Goal: Task Accomplishment & Management: Complete application form

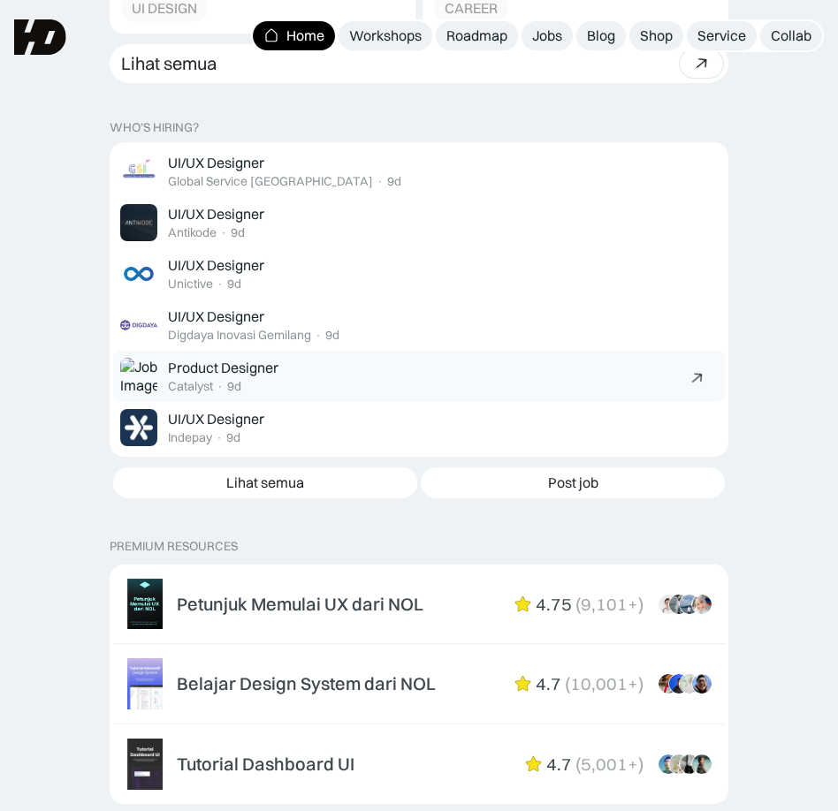
scroll to position [2925, 0]
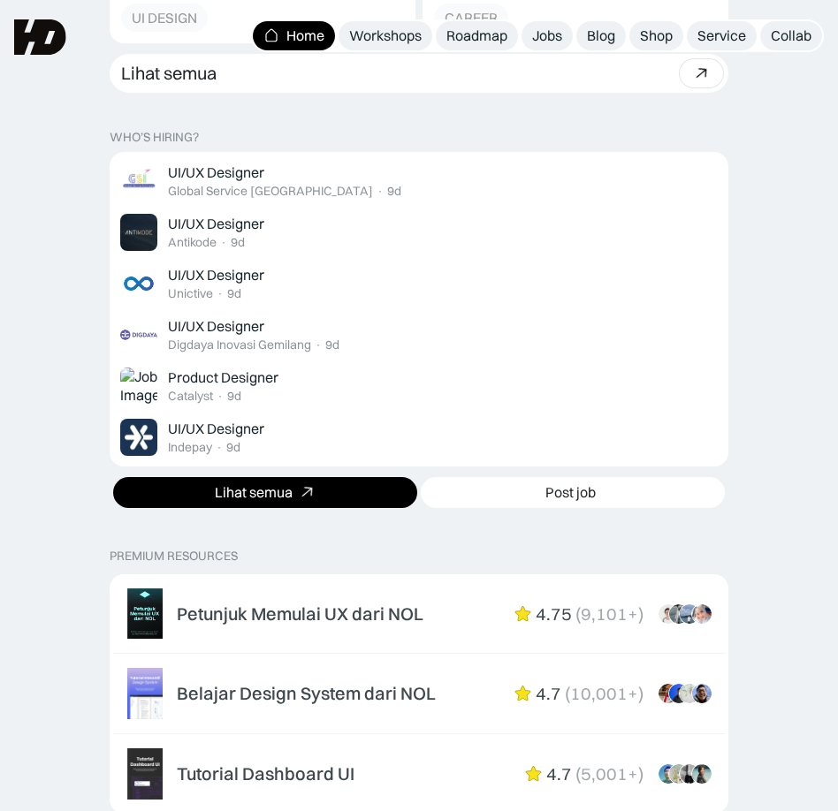
click at [334, 477] on link "Lihat semua" at bounding box center [265, 492] width 304 height 31
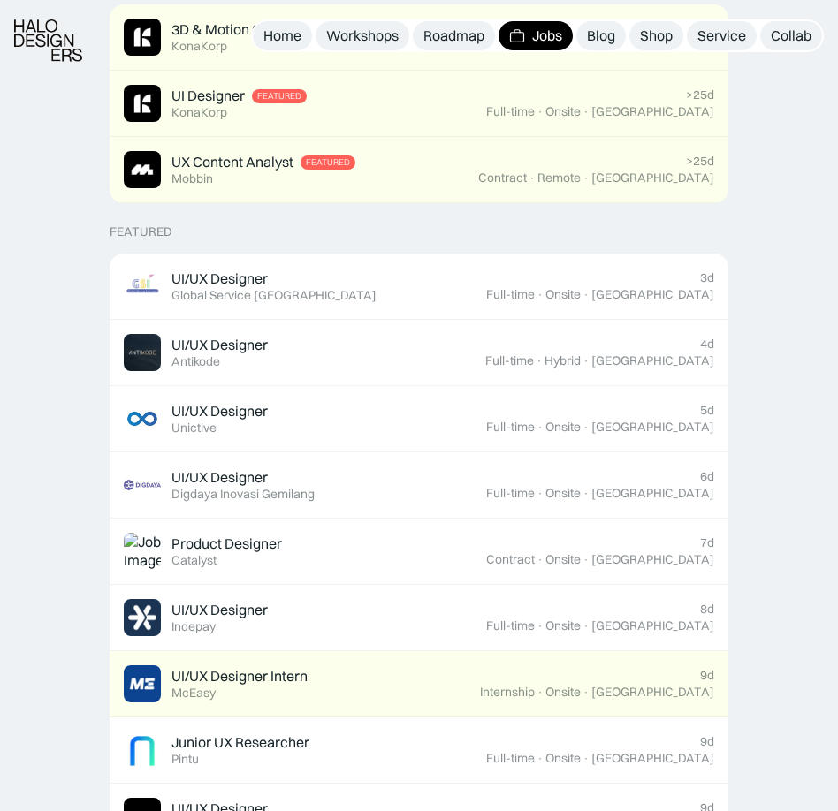
scroll to position [494, 0]
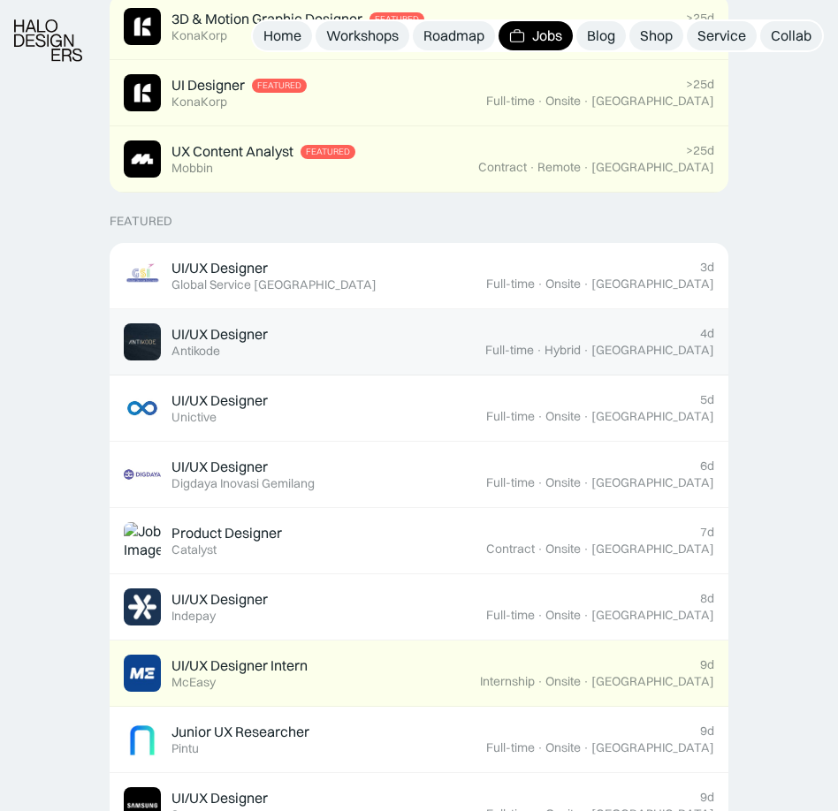
click at [448, 334] on div "UI/UX Designer Featured Antikode" at bounding box center [304, 341] width 361 height 37
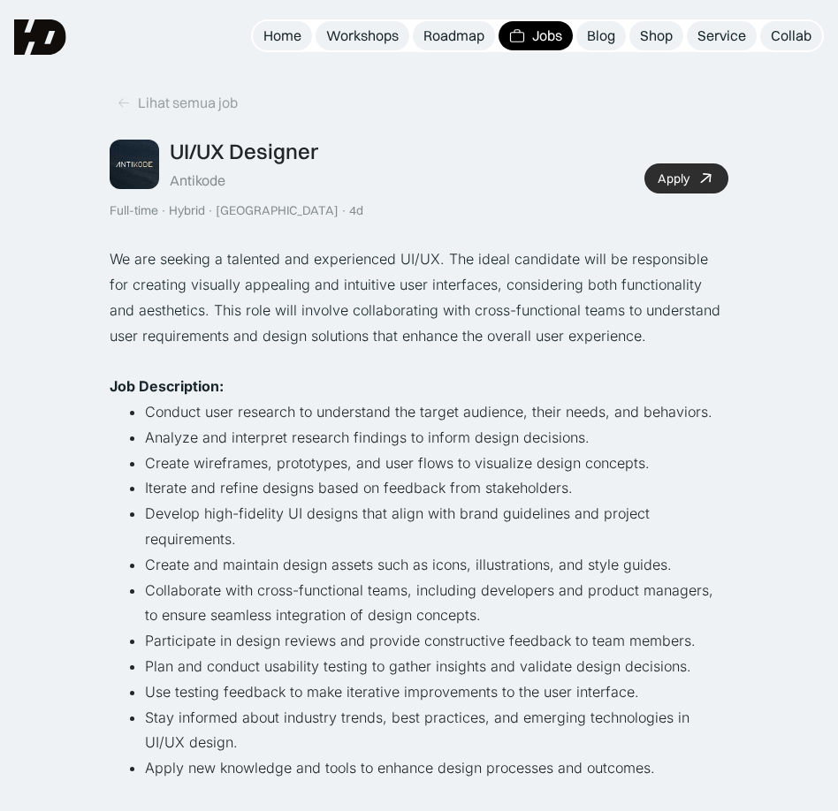
click at [692, 174] on link "Apply" at bounding box center [686, 178] width 84 height 30
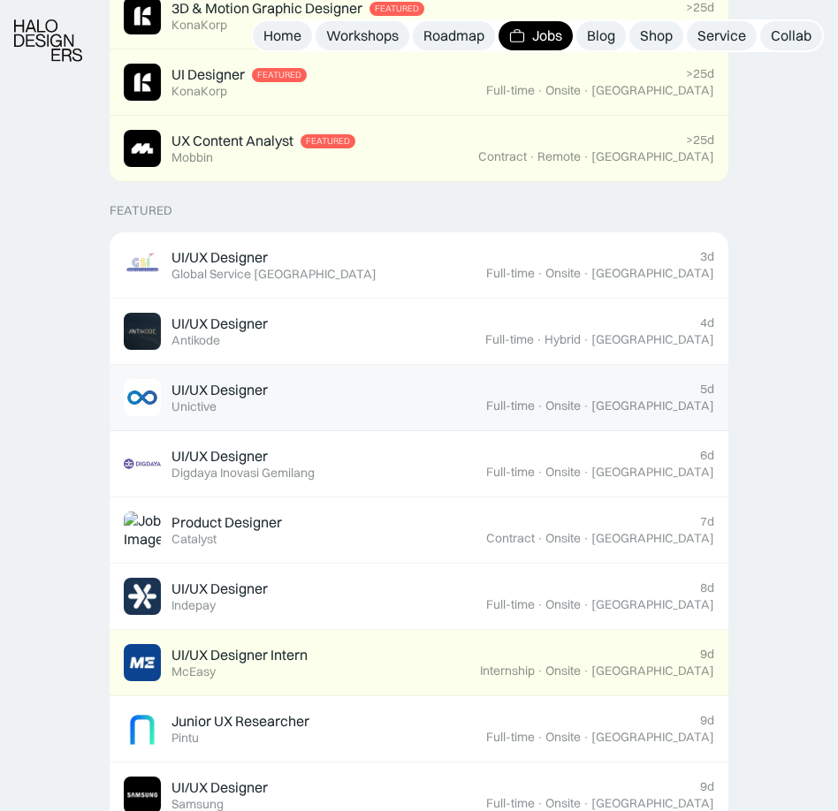
scroll to position [507, 0]
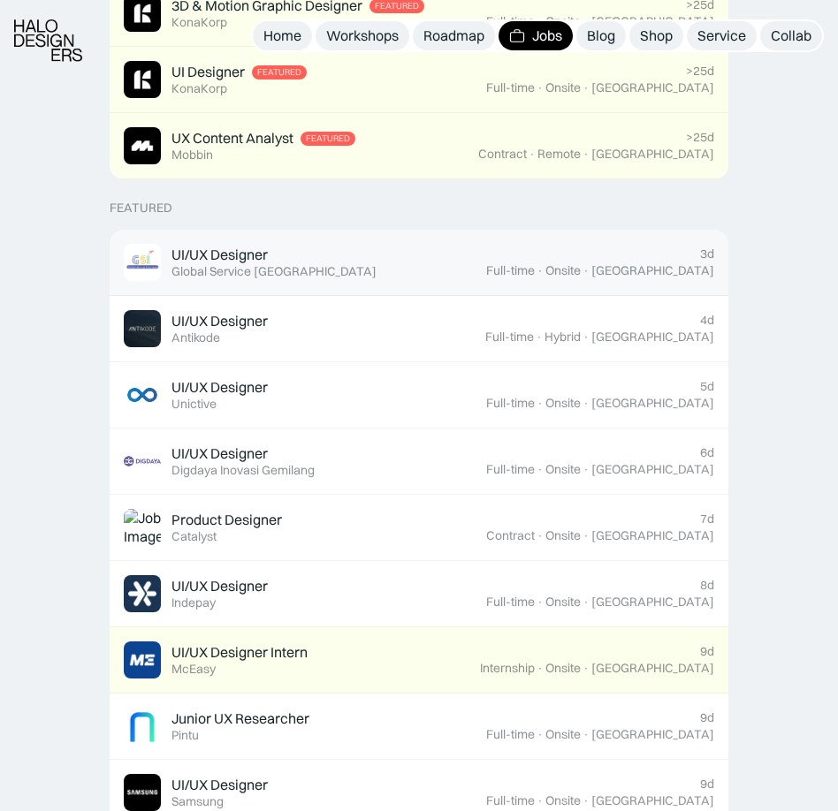
click at [337, 269] on div "UI/UX Designer Featured Global Service Indonesia" at bounding box center [305, 262] width 362 height 37
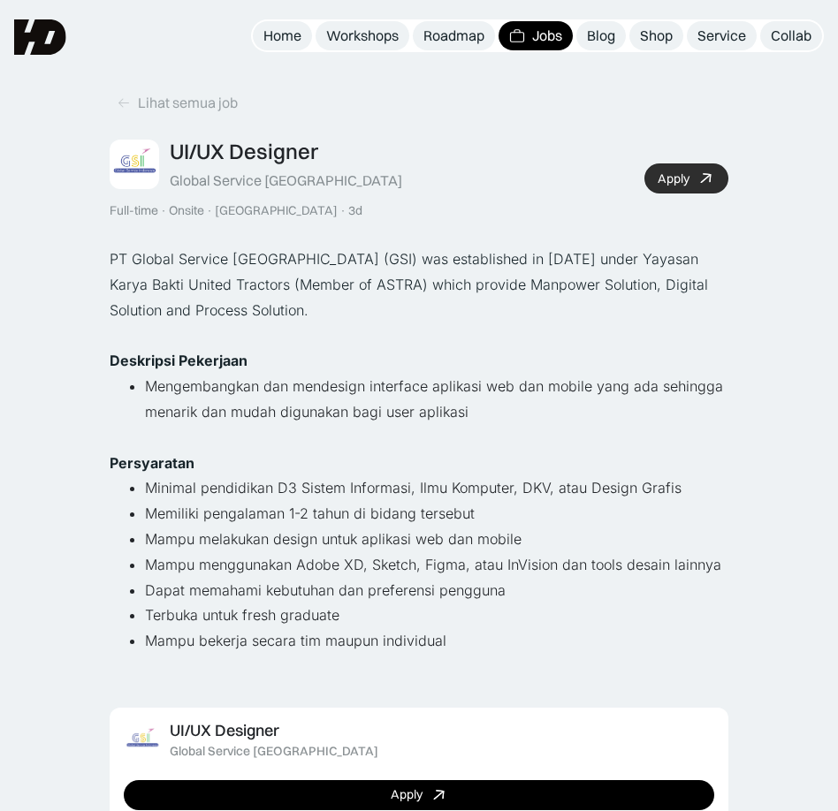
click at [671, 181] on div "Apply" at bounding box center [673, 178] width 32 height 15
click at [517, 34] on img at bounding box center [517, 35] width 16 height 17
